Goal: Download file/media

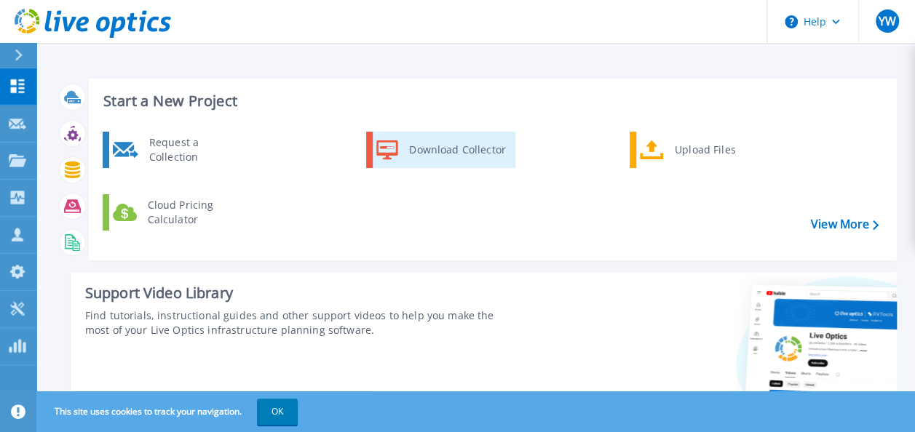
click at [456, 147] on div "Download Collector" at bounding box center [457, 149] width 110 height 29
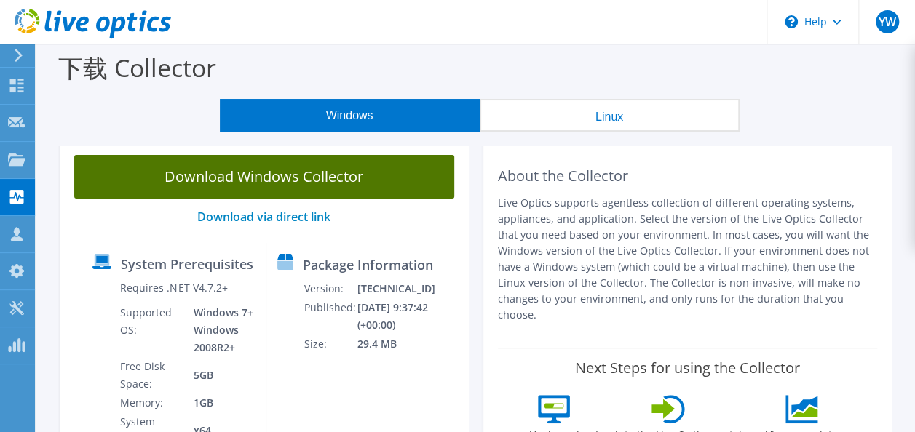
scroll to position [146, 0]
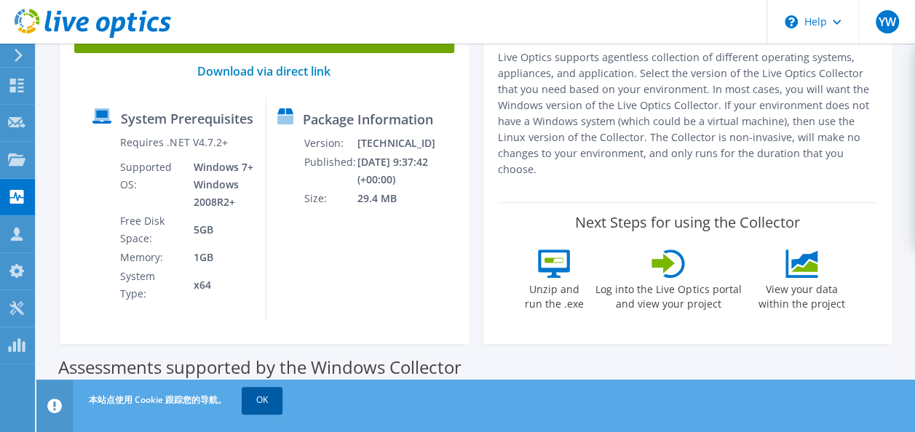
click at [268, 396] on link "OK" at bounding box center [262, 400] width 41 height 26
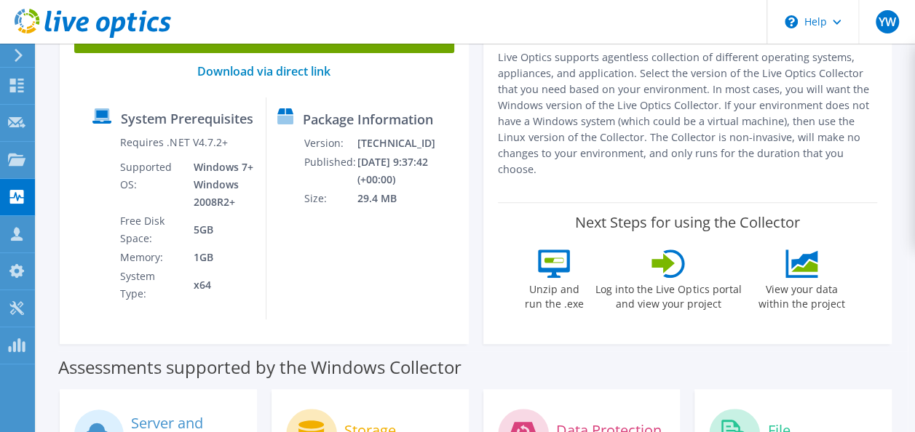
click at [293, 114] on icon at bounding box center [285, 111] width 16 height 6
click at [282, 71] on link "Download via direct link" at bounding box center [263, 71] width 133 height 16
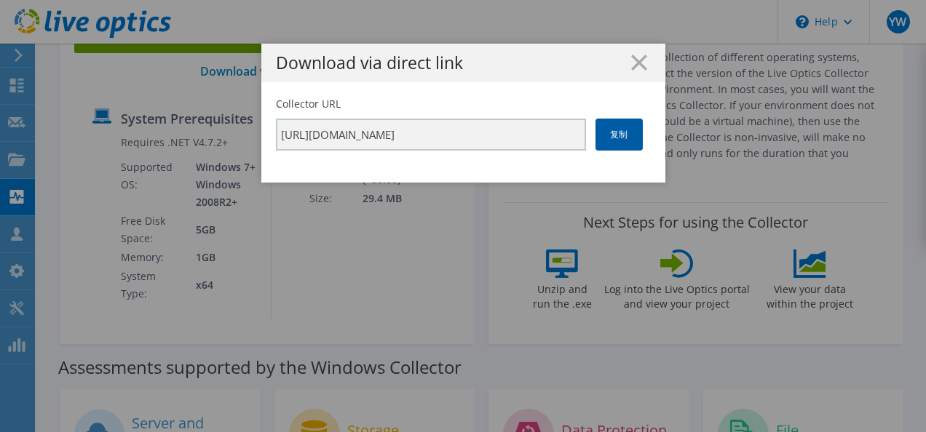
click at [613, 128] on link "复制" at bounding box center [618, 135] width 47 height 32
click at [623, 132] on link "复制" at bounding box center [618, 135] width 47 height 32
click at [632, 63] on line at bounding box center [639, 62] width 15 height 15
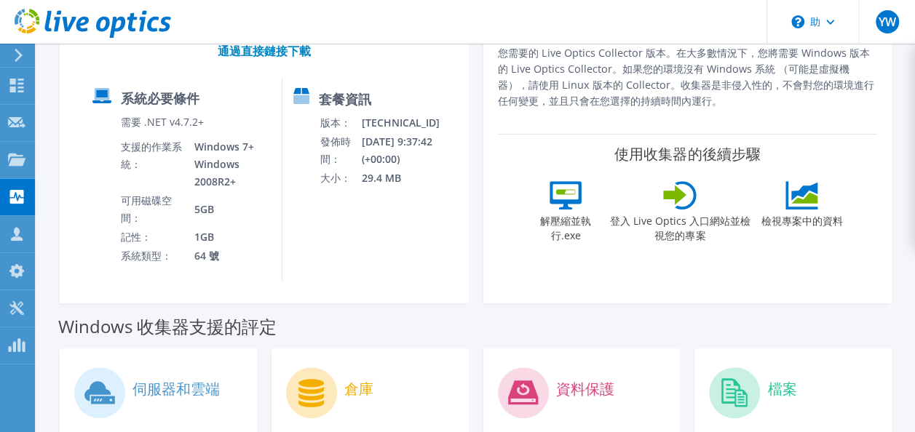
scroll to position [0, 0]
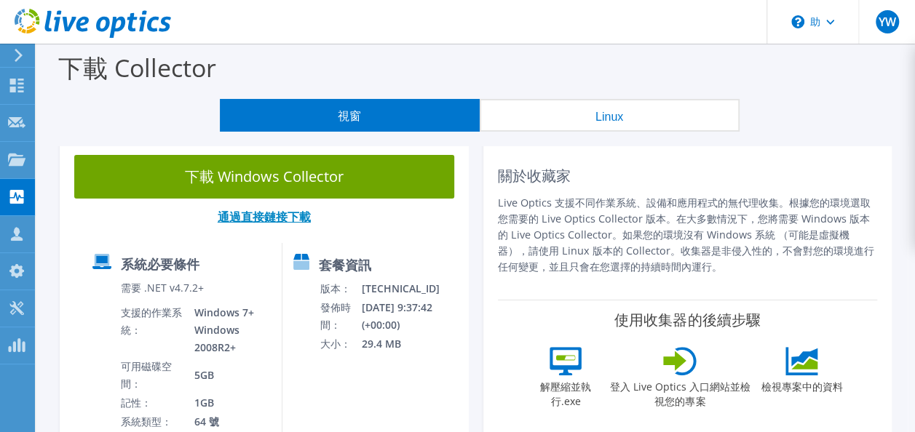
click at [259, 223] on link "通過直接鏈接下載" at bounding box center [264, 217] width 93 height 16
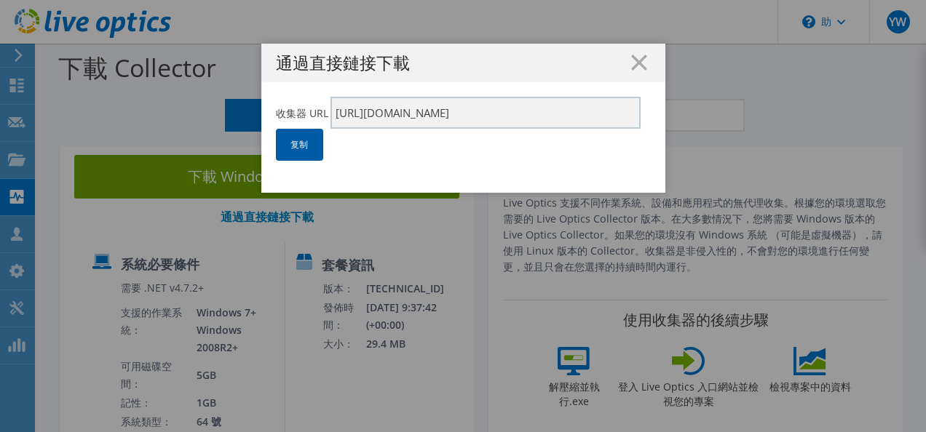
click at [285, 138] on link "复制" at bounding box center [299, 145] width 47 height 32
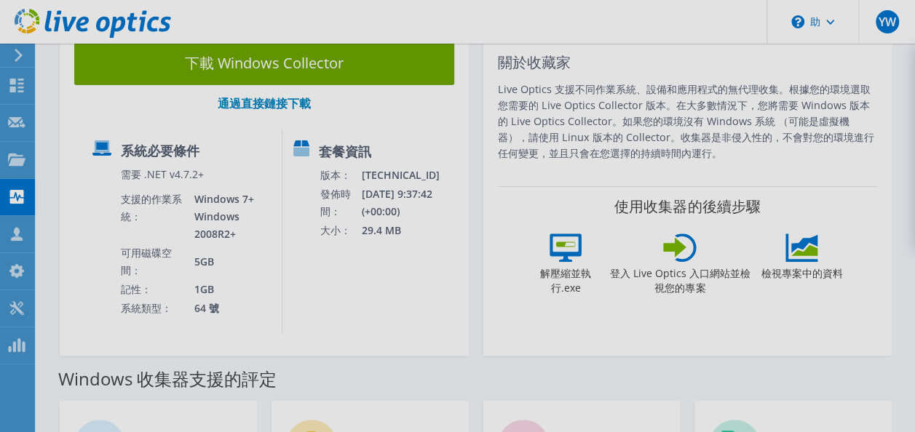
scroll to position [146, 0]
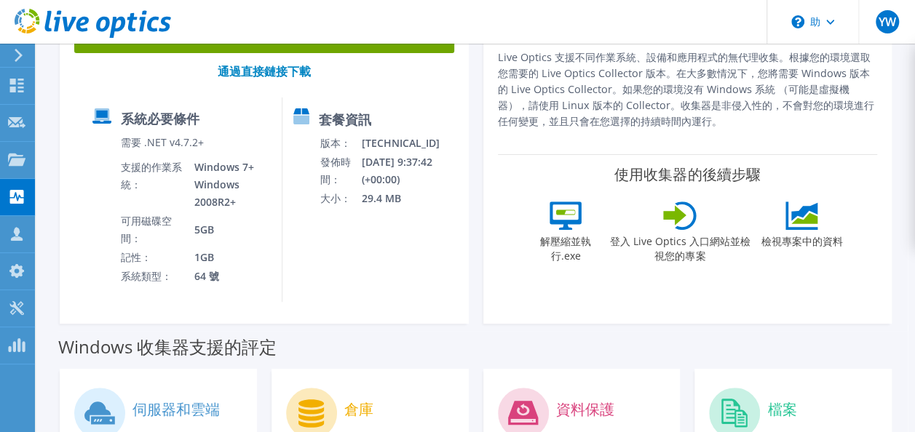
click at [12, 92] on div at bounding box center [16, 87] width 17 height 16
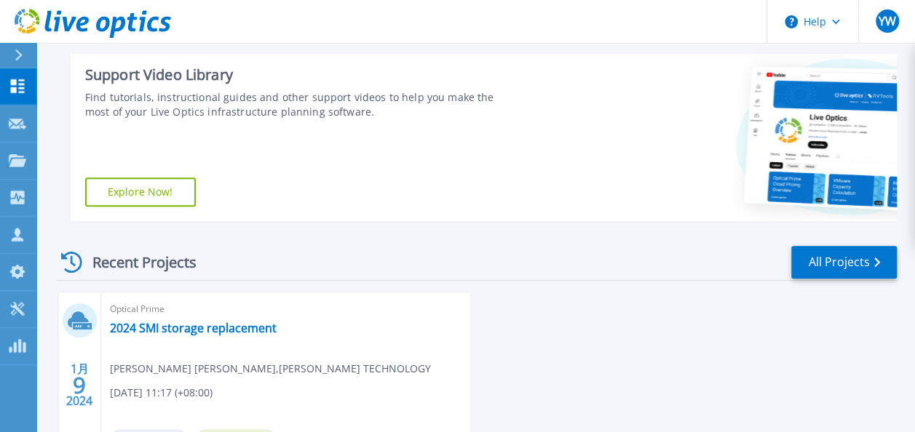
scroll to position [73, 0]
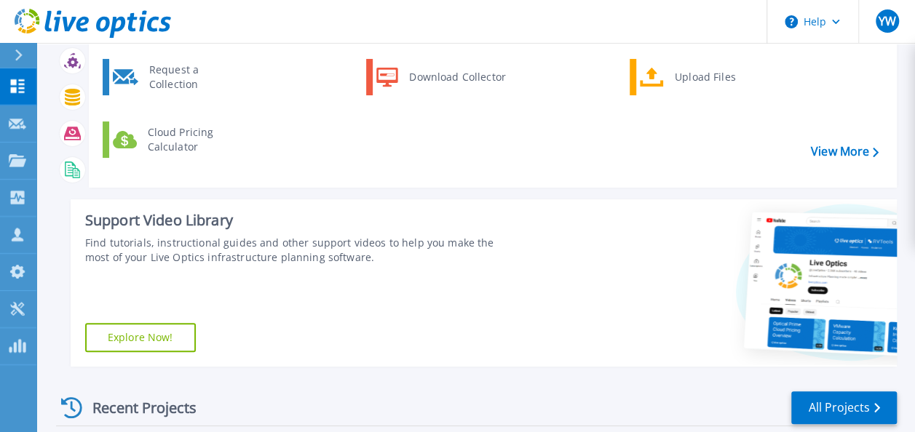
click at [597, 196] on div "Start a New Project Request a Collection Download Collector Upload Files Cloud …" at bounding box center [476, 186] width 840 height 384
click at [9, 175] on link "Projects Projects" at bounding box center [18, 161] width 36 height 37
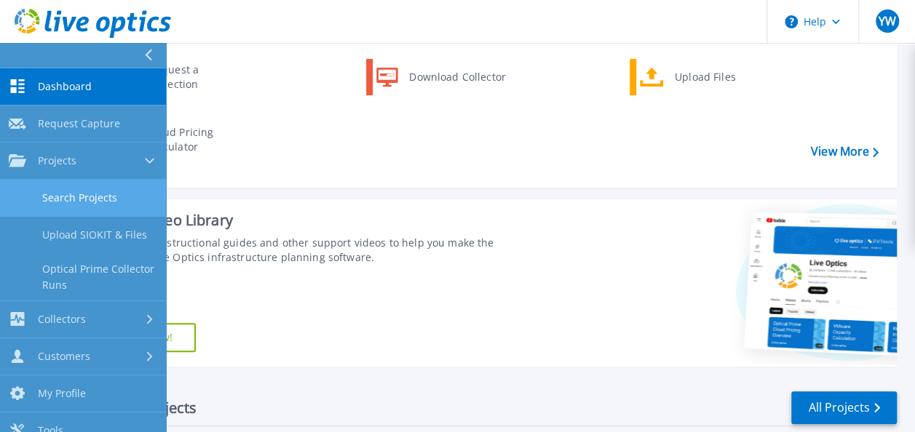
click at [78, 204] on link "Search Projects" at bounding box center [83, 198] width 166 height 37
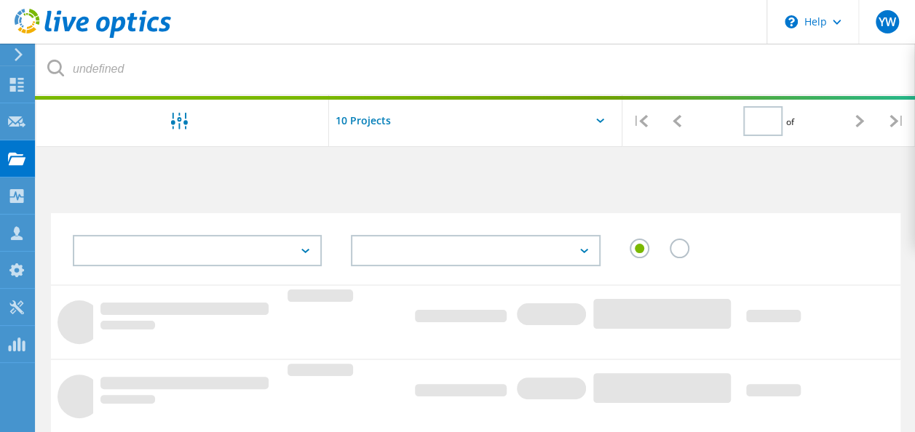
type input "1"
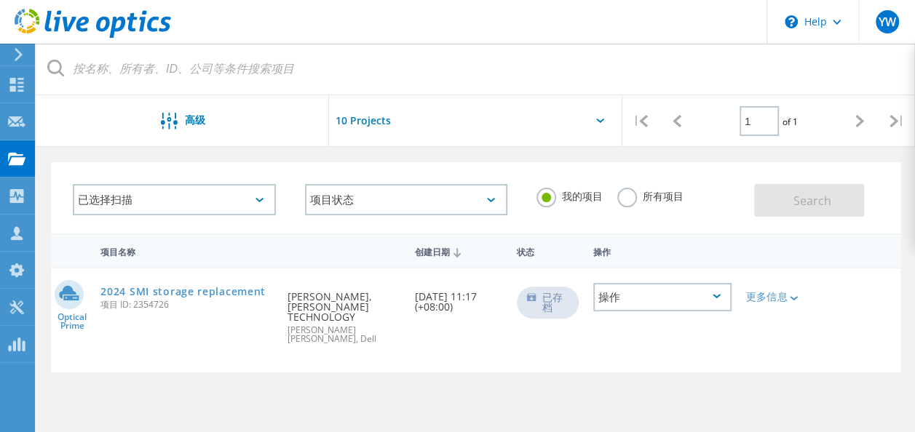
scroll to position [73, 0]
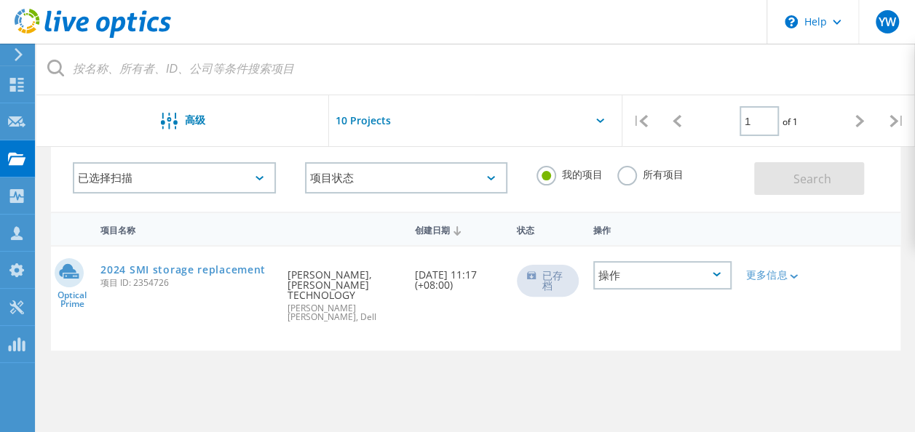
click at [648, 281] on div "操作" at bounding box center [662, 275] width 138 height 28
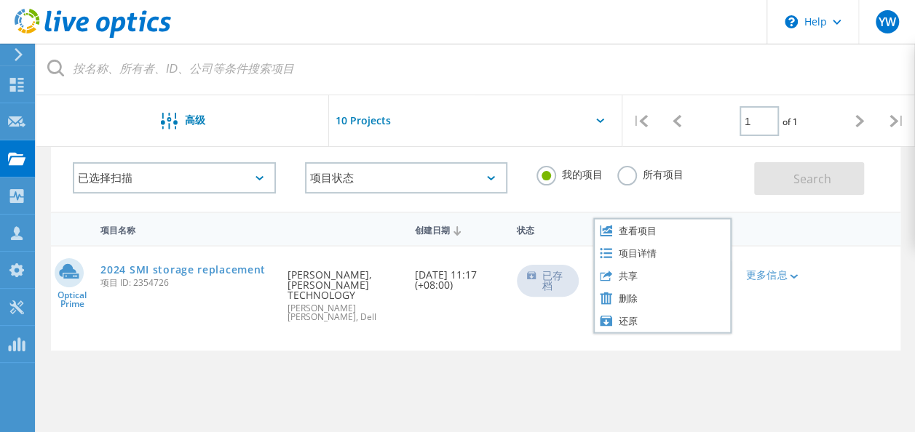
click at [416, 367] on div "项目名称 创建日期 状态 操作 Optical Prime 2024 SMI storage replacement 项目 ID: 2354726 申请人 […" at bounding box center [475, 401] width 849 height 378
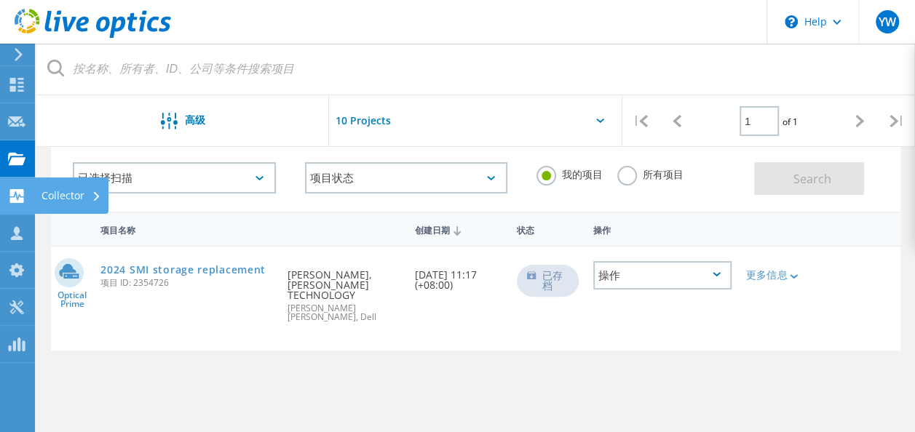
click at [16, 193] on icon at bounding box center [16, 196] width 17 height 14
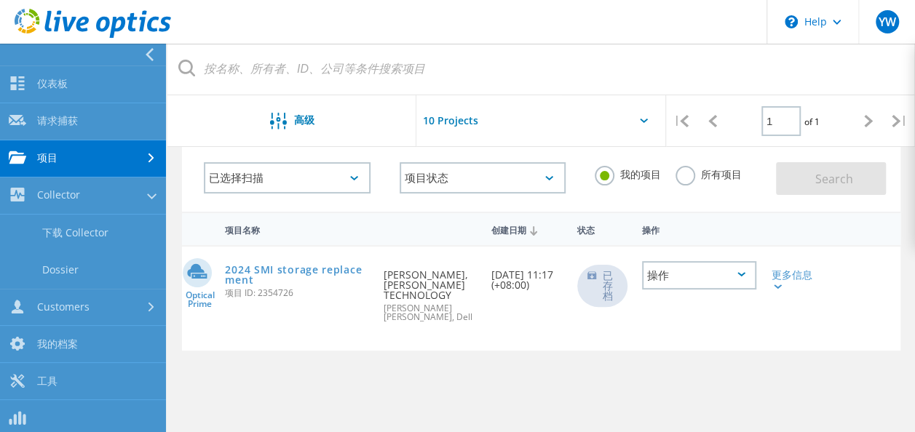
click at [905, 214] on div "项目名称 创建日期 状态 操作 Optical Prime 2024 SMI storage replacement 项目 ID: 2354726 申请人 […" at bounding box center [540, 408] width 747 height 393
